Goal: Task Accomplishment & Management: Manage account settings

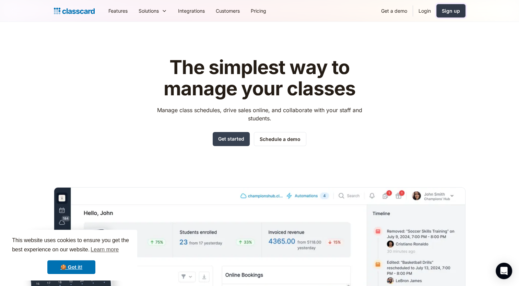
click at [451, 12] on div "Sign up" at bounding box center [451, 10] width 18 height 7
click at [424, 9] on link "Login" at bounding box center [424, 10] width 23 height 15
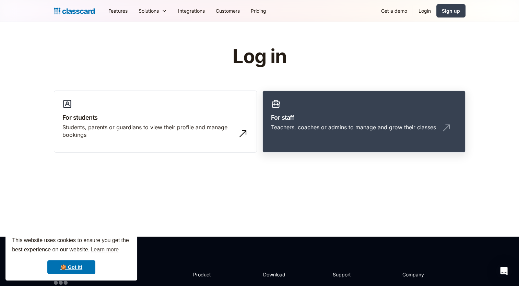
click at [308, 122] on h3 "For staff" at bounding box center [364, 117] width 186 height 9
